Goal: Transaction & Acquisition: Purchase product/service

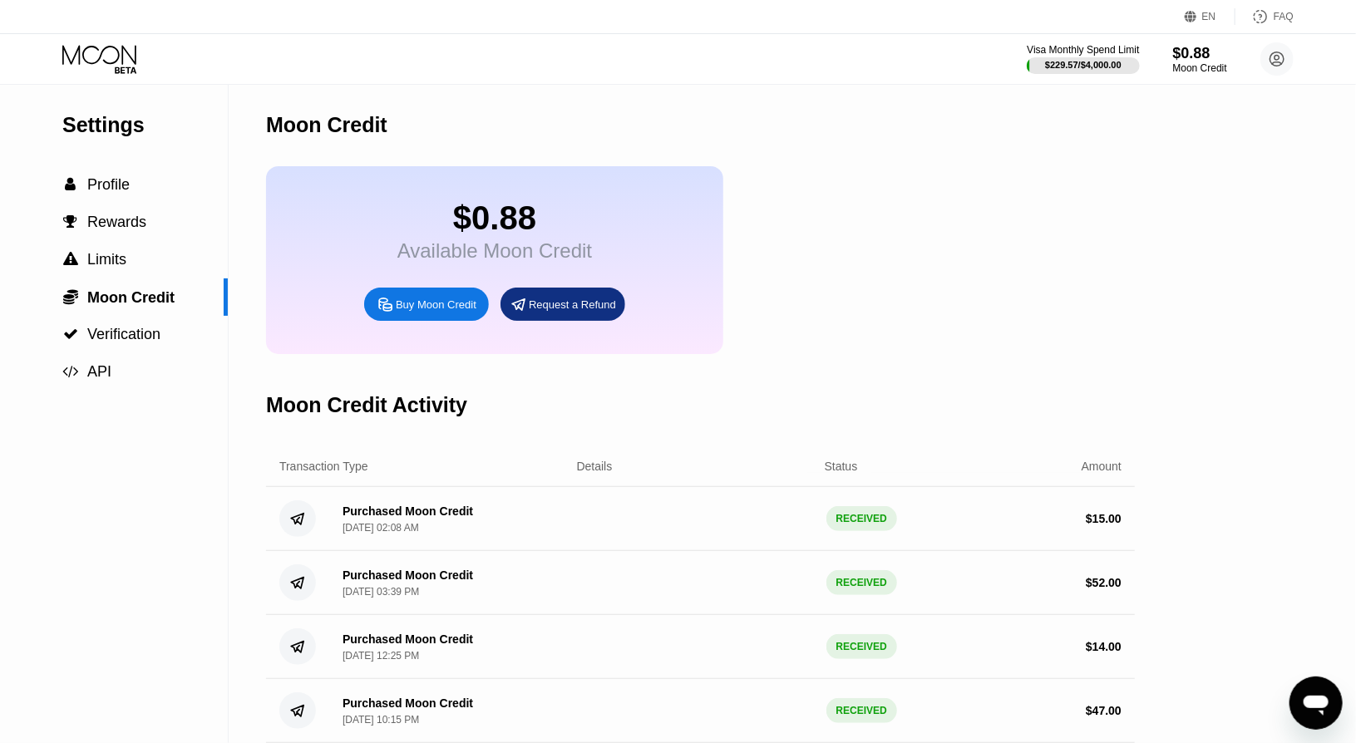
click at [101, 62] on icon at bounding box center [100, 59] width 77 height 29
click at [412, 321] on div "Buy Moon Credit" at bounding box center [426, 304] width 125 height 33
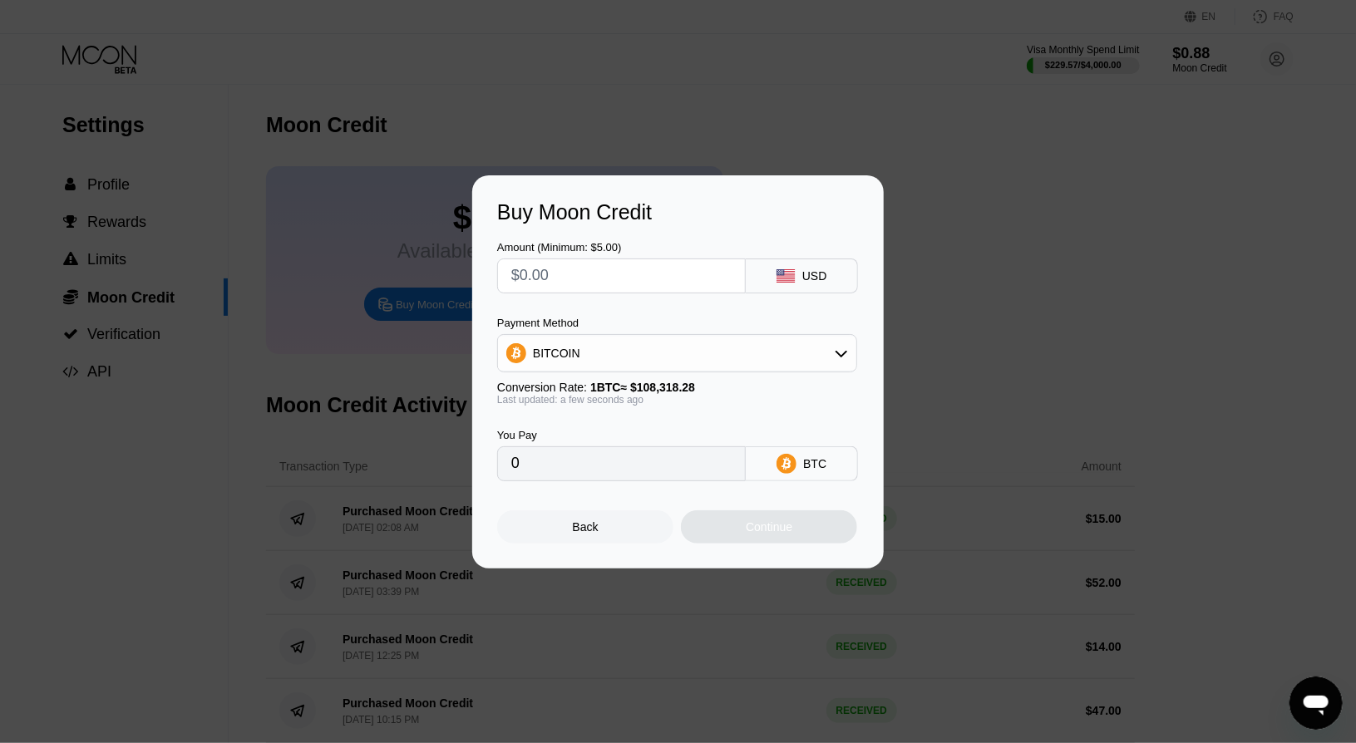
click at [599, 282] on input "text" at bounding box center [621, 275] width 220 height 33
type input "$10"
type input "0.00009233"
type input "$10"
click at [789, 530] on div "Continue" at bounding box center [769, 526] width 47 height 13
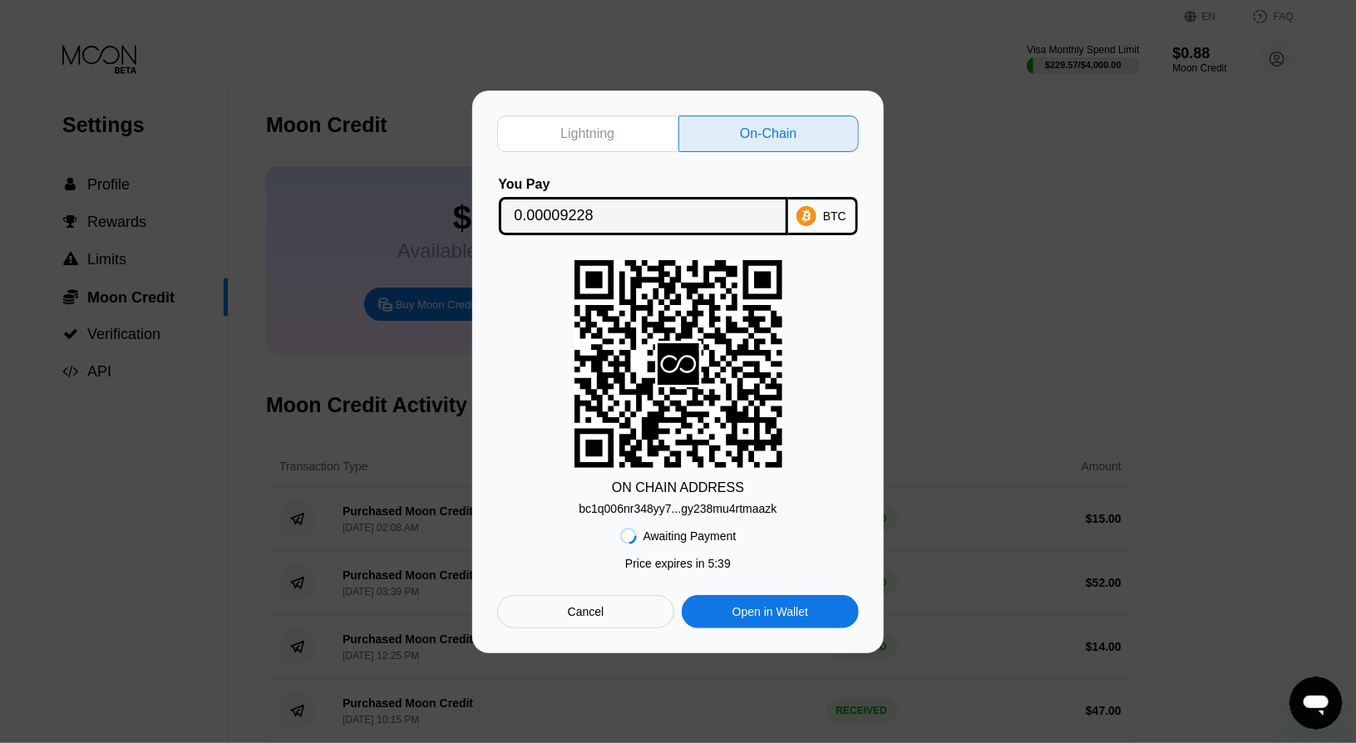
click at [750, 505] on div "bc1q006nr348yy7...gy238mu4rtmaazk" at bounding box center [678, 508] width 198 height 13
click at [590, 224] on input "0.00009228" at bounding box center [644, 216] width 258 height 33
